Goal: Book appointment/travel/reservation

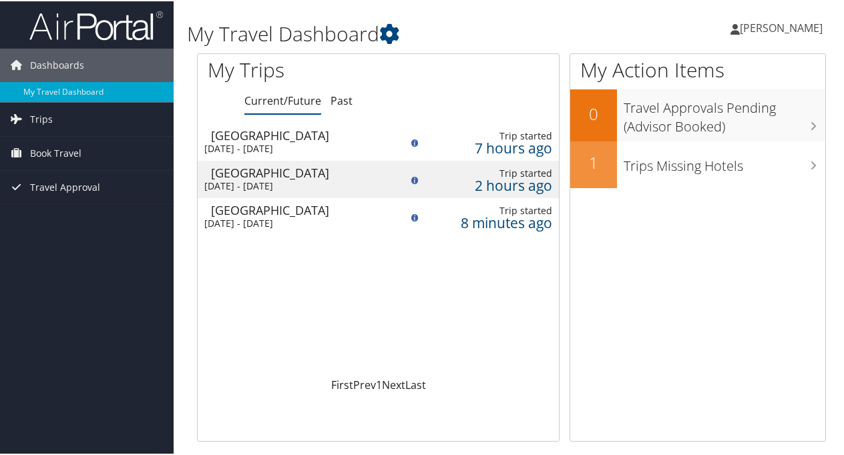
click at [505, 282] on div "Loading... Salt Lake City Fri 5 Sep 2025 - Sat 13 Sep 2025 Trip started 7 hours…" at bounding box center [378, 249] width 361 height 254
click at [516, 186] on div "2 hours ago" at bounding box center [491, 184] width 121 height 12
click at [373, 150] on div "Fri 5 Sep 2025 - Sat 13 Sep 2025" at bounding box center [292, 148] width 176 height 12
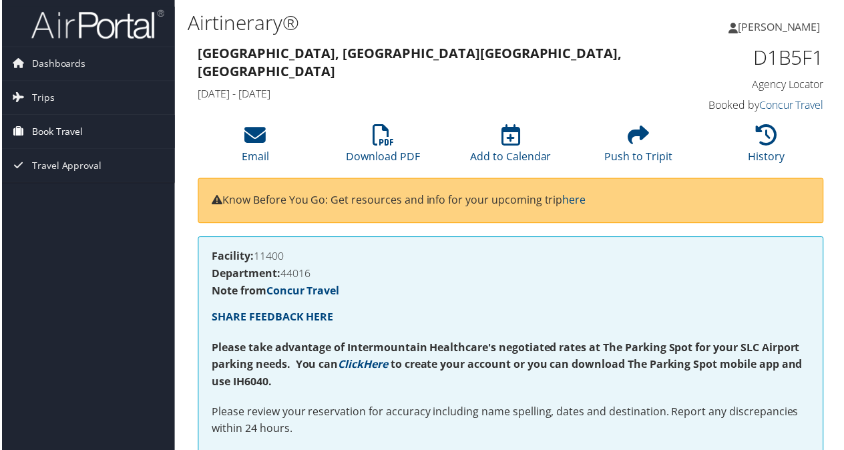
click at [64, 133] on span "Book Travel" at bounding box center [55, 132] width 51 height 33
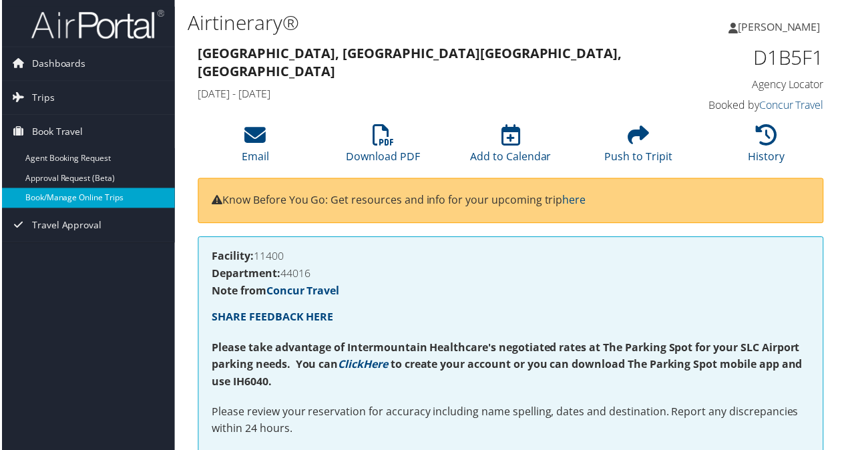
click at [73, 199] on link "Book/Manage Online Trips" at bounding box center [87, 199] width 174 height 20
click at [79, 197] on link "Book/Manage Online Trips" at bounding box center [87, 199] width 174 height 20
click at [96, 196] on link "Book/Manage Online Trips" at bounding box center [87, 199] width 174 height 20
